Goal: Task Accomplishment & Management: Manage account settings

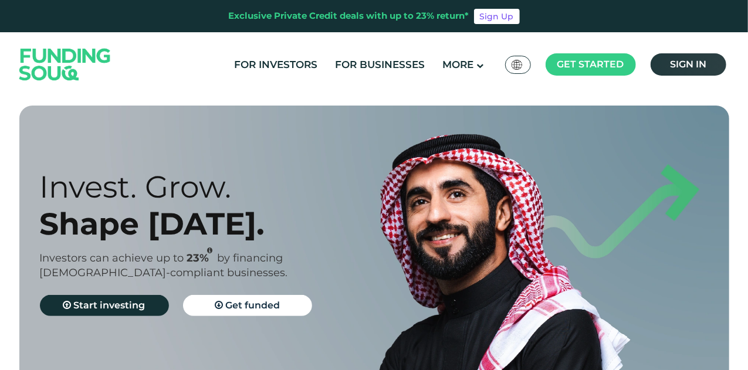
click at [685, 72] on link "Sign in" at bounding box center [689, 64] width 76 height 22
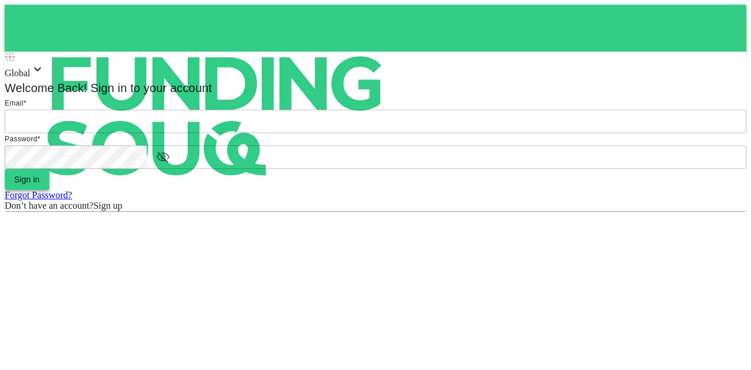
type input "mohanad.y.yasin@hotmail.com"
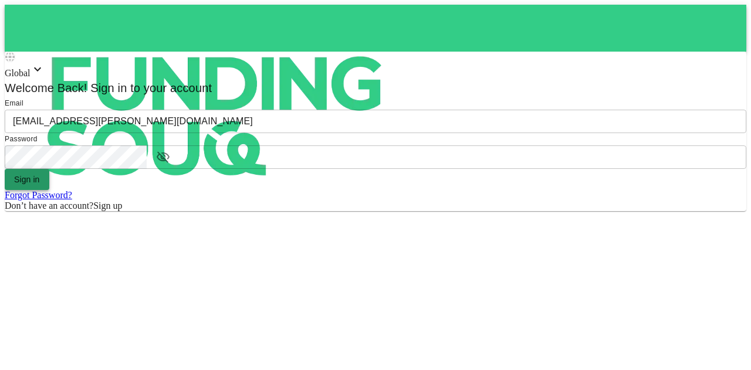
click at [49, 190] on button "Sign in" at bounding box center [27, 179] width 45 height 21
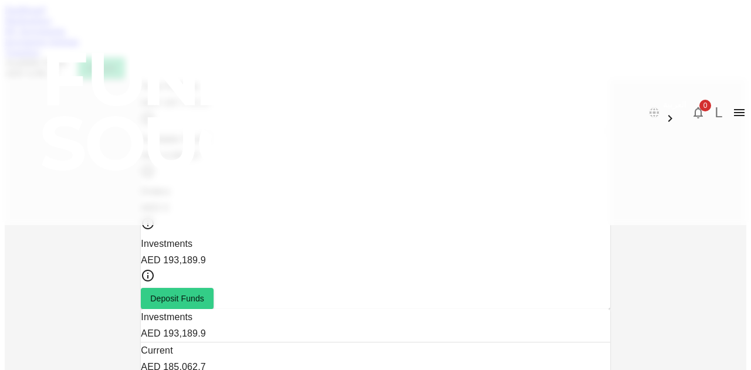
click at [52, 25] on link "Marketplace" at bounding box center [28, 20] width 47 height 10
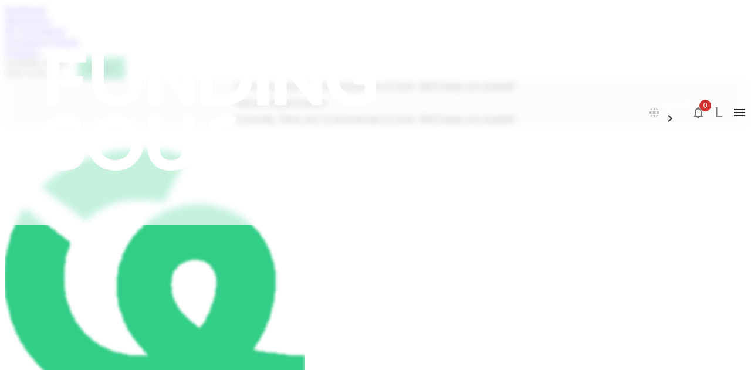
click at [66, 36] on link "My Investments" at bounding box center [35, 31] width 61 height 10
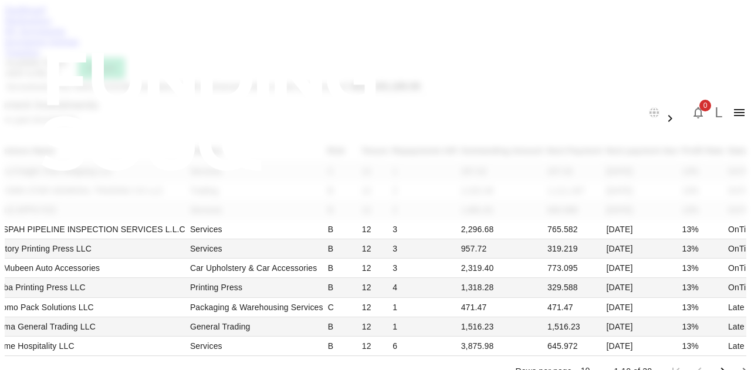
click at [79, 46] on link "Investment Settings" at bounding box center [42, 41] width 75 height 10
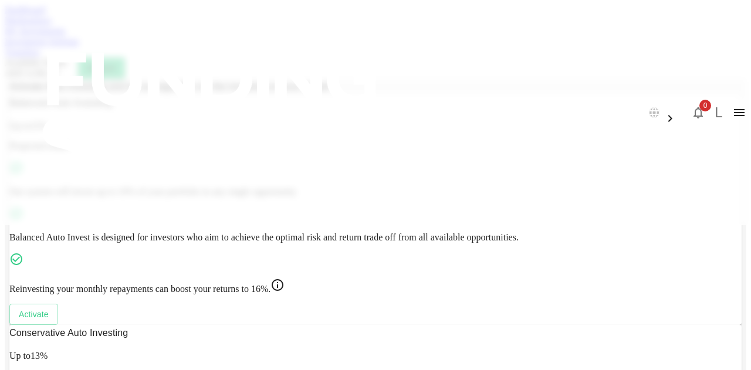
click at [40, 57] on link "Transfers" at bounding box center [22, 52] width 35 height 10
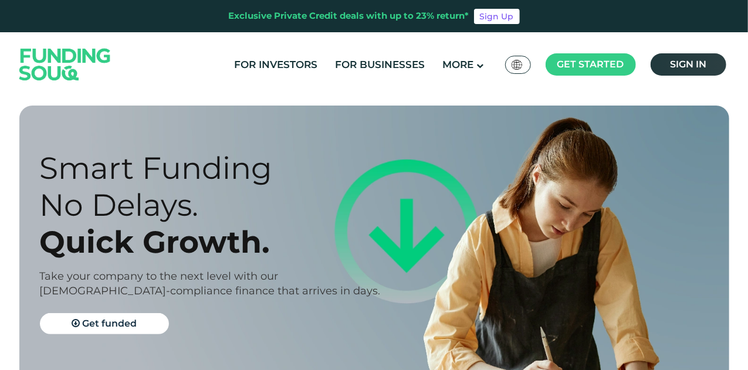
click at [671, 56] on link "Sign in" at bounding box center [689, 64] width 76 height 22
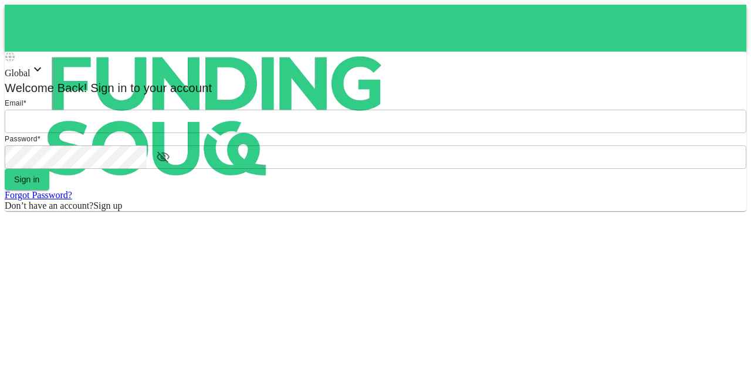
type input "mohanad.y.yasin@hotmail.com"
click at [403, 211] on form "Email * email mohanad.y.yasin@hotmail.com email Password * password password Si…" at bounding box center [376, 154] width 742 height 114
click at [49, 190] on button "Sign in" at bounding box center [27, 179] width 45 height 21
click at [404, 211] on form "Email email mohanad.y.yasin@hotmail.com email Password password password Sign i…" at bounding box center [376, 154] width 742 height 114
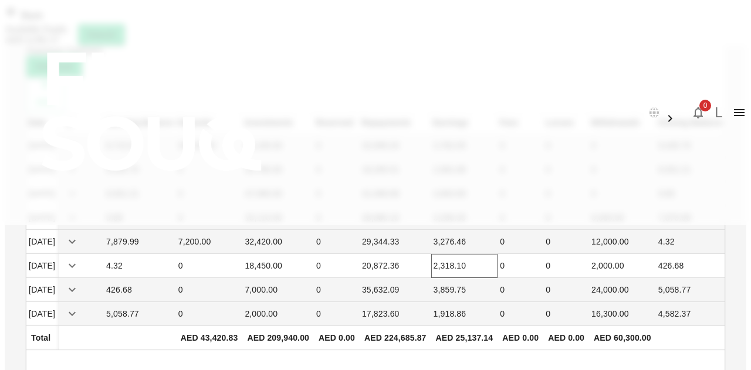
scroll to position [53, 0]
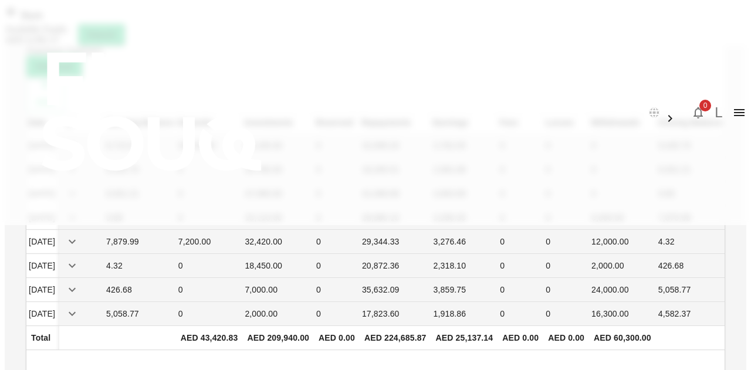
click at [59, 24] on div "Back" at bounding box center [376, 14] width 742 height 19
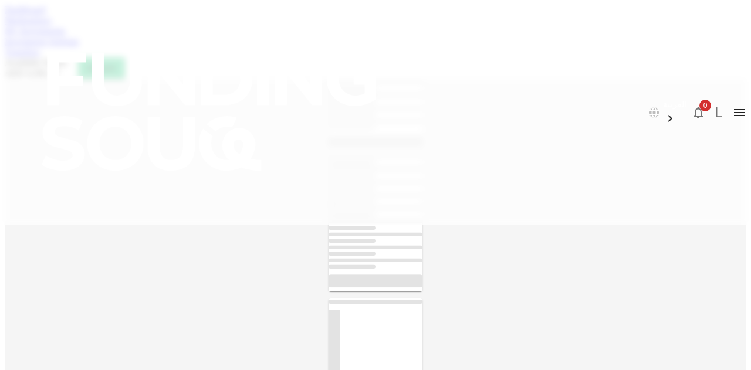
scroll to position [53, 0]
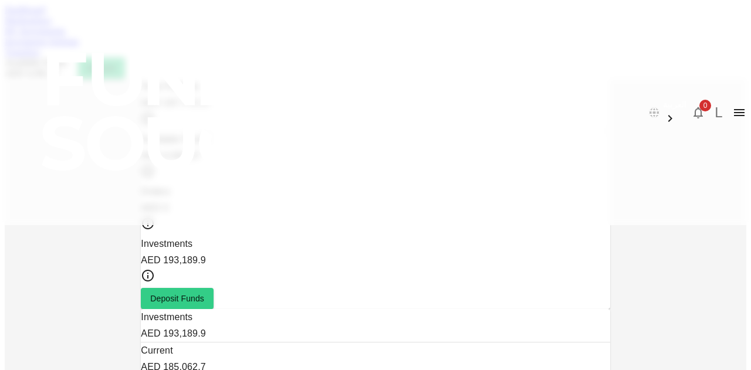
click at [52, 25] on link "Marketplace" at bounding box center [28, 20] width 47 height 10
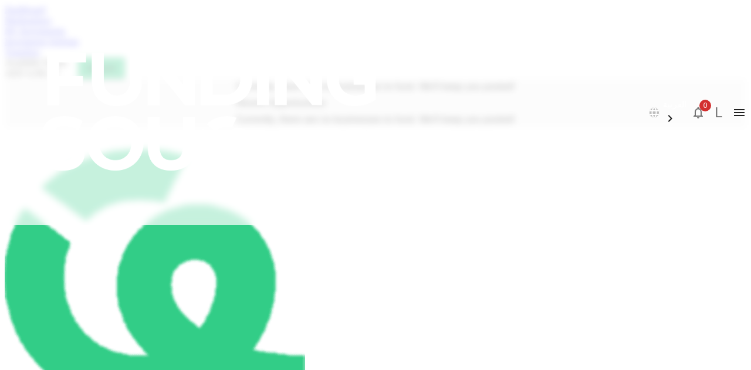
click at [66, 36] on link "My Investments" at bounding box center [35, 31] width 61 height 10
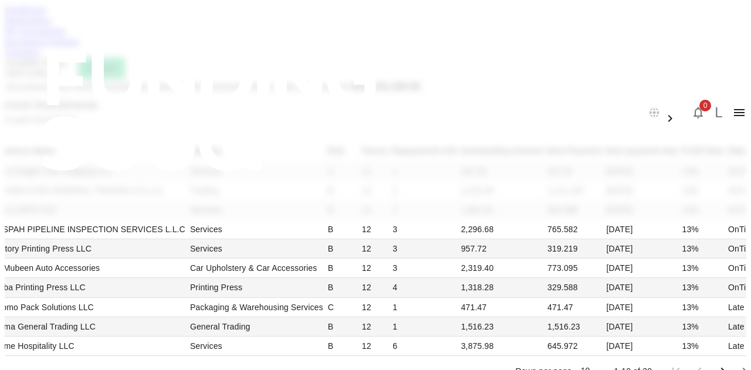
click at [79, 46] on link "Investment Settings" at bounding box center [42, 41] width 75 height 10
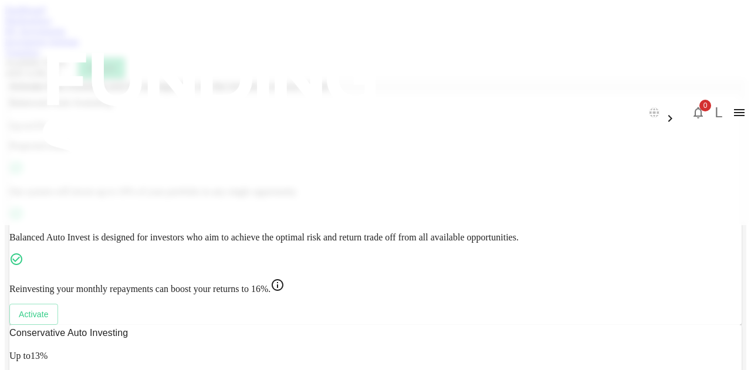
click at [40, 57] on link "Transfers" at bounding box center [22, 52] width 35 height 10
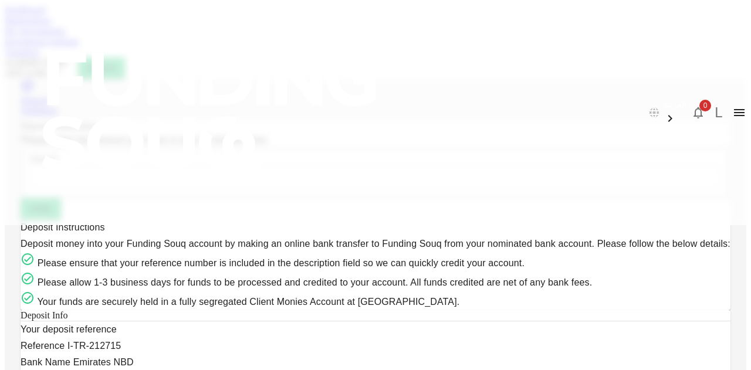
click at [11, 65] on div "Dashboard Marketplace My Investments Investment Settings Transfers Available Fu…" at bounding box center [376, 42] width 742 height 74
click at [45, 15] on link "Dashboard" at bounding box center [25, 10] width 40 height 10
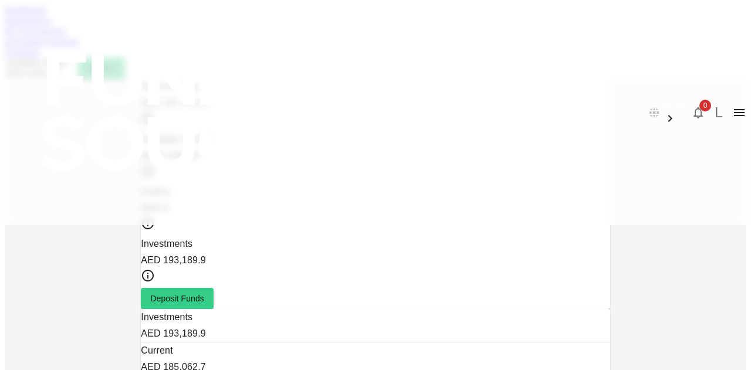
scroll to position [115, 0]
